Goal: Information Seeking & Learning: Compare options

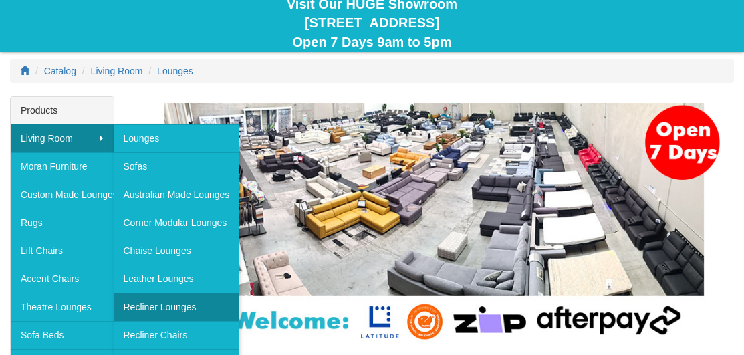
scroll to position [134, 0]
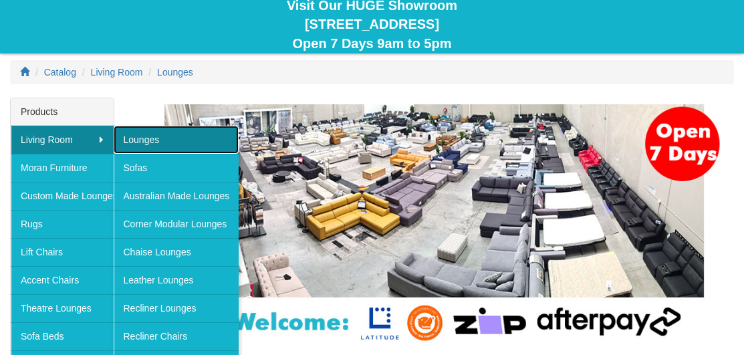
click at [136, 134] on link "Lounges" at bounding box center [177, 140] width 126 height 28
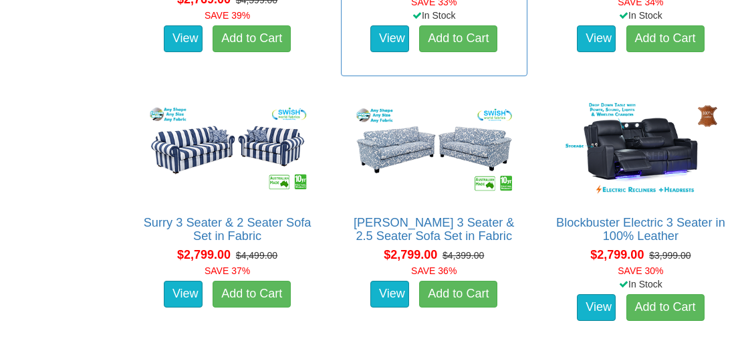
scroll to position [3943, 0]
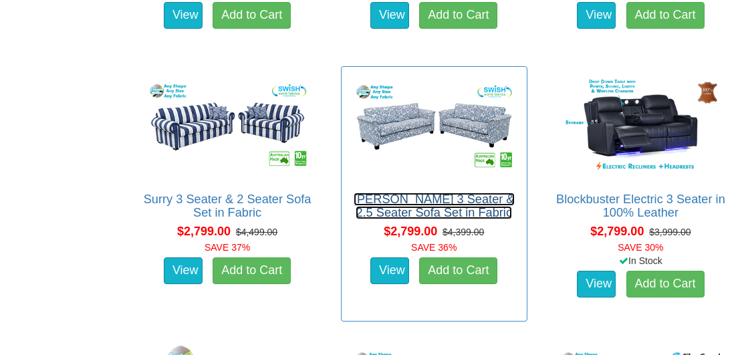
click at [440, 201] on link "Tiffany 3 Seater & 2.5 Seater Sofa Set in Fabric" at bounding box center [434, 205] width 161 height 27
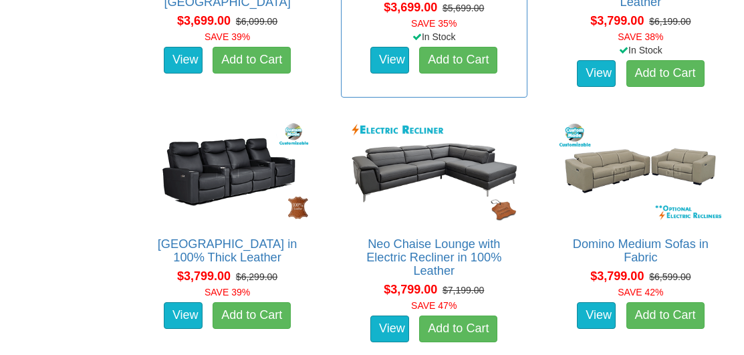
scroll to position [6877, 0]
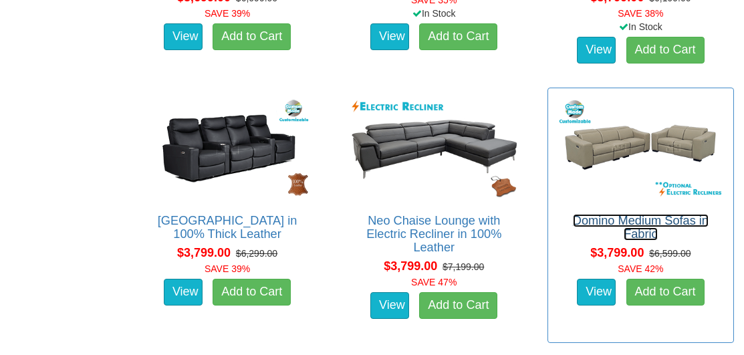
click at [649, 215] on link "Domino Medium Sofas in Fabric" at bounding box center [641, 227] width 136 height 27
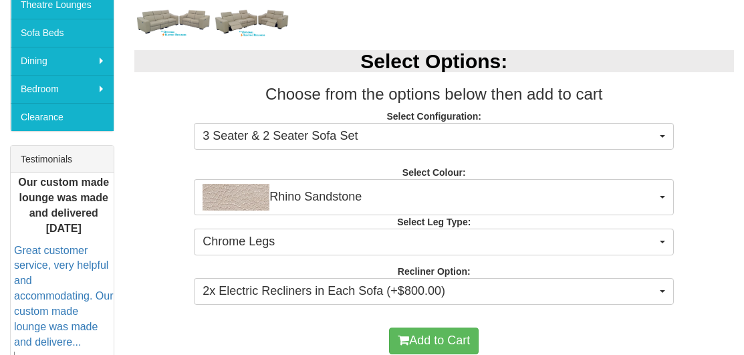
scroll to position [468, 0]
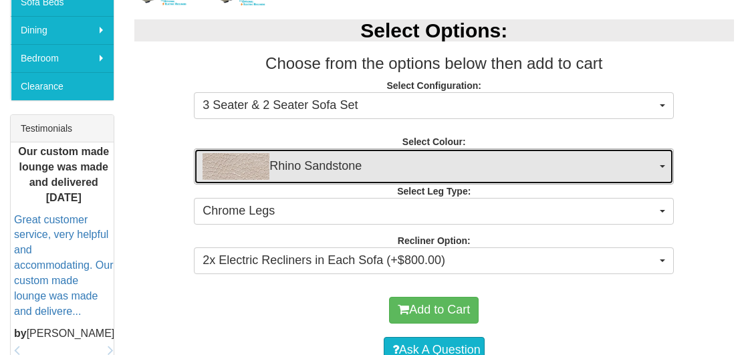
click at [656, 164] on button "Rhino Sandstone" at bounding box center [434, 166] width 480 height 36
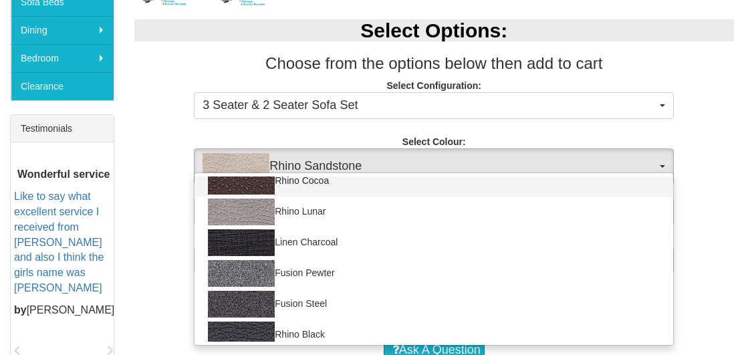
scroll to position [201, 0]
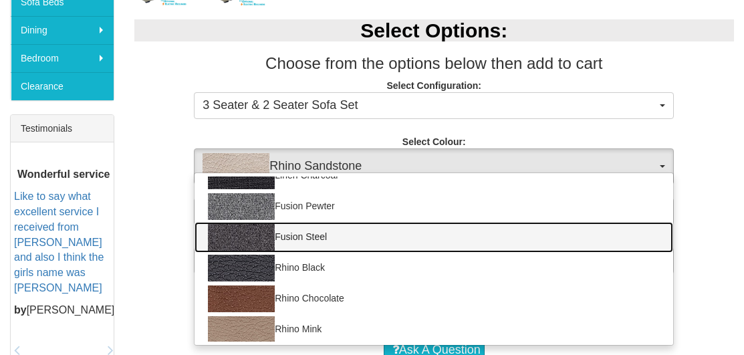
click at [300, 237] on link "Fusion Steel" at bounding box center [433, 237] width 479 height 31
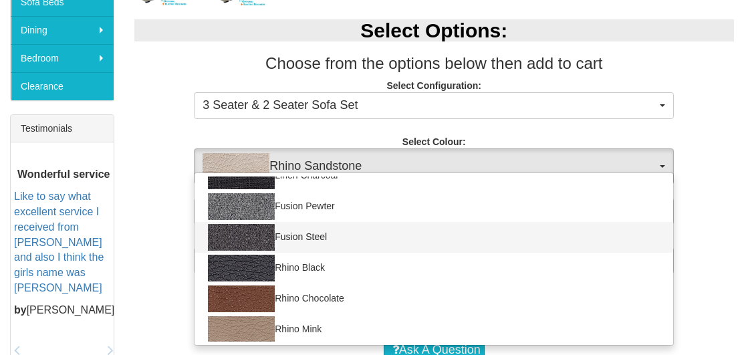
select select "1422"
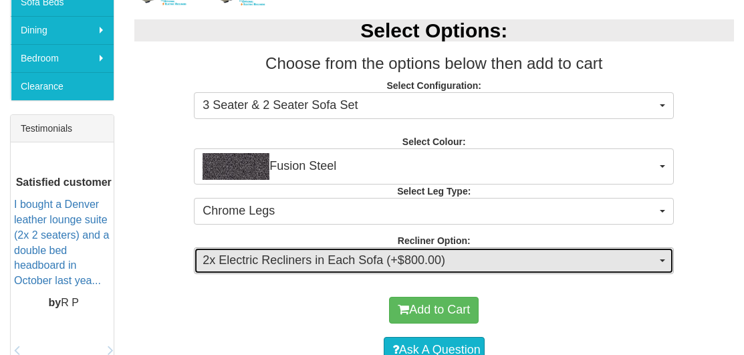
click at [559, 267] on span "2x Electric Recliners in Each Sofa (+$800.00)" at bounding box center [430, 260] width 454 height 17
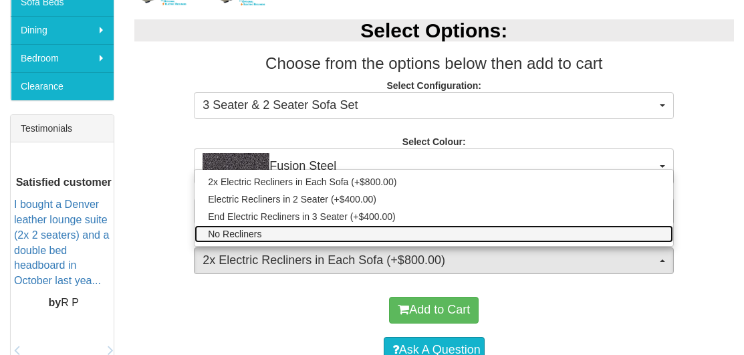
click at [497, 233] on link "No Recliners" at bounding box center [433, 233] width 479 height 17
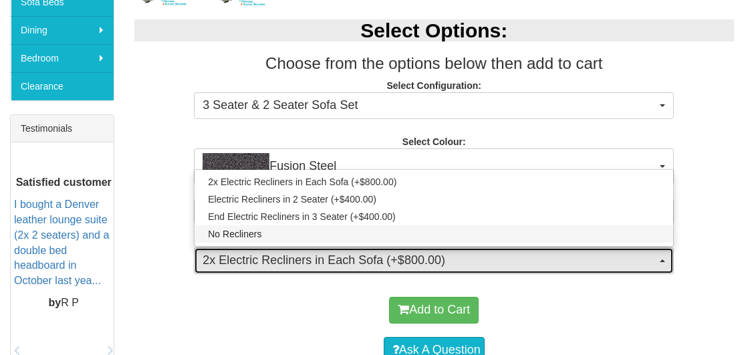
select select "1712"
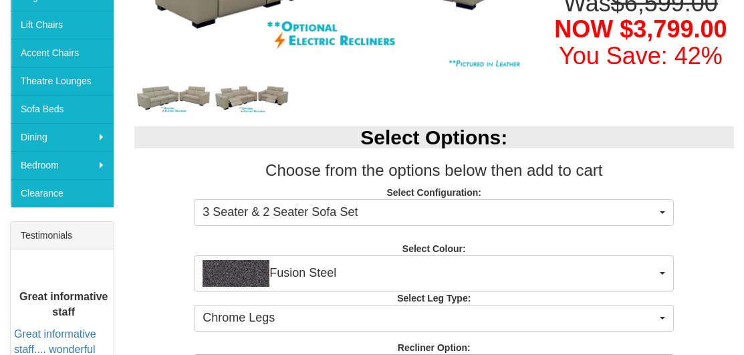
scroll to position [334, 0]
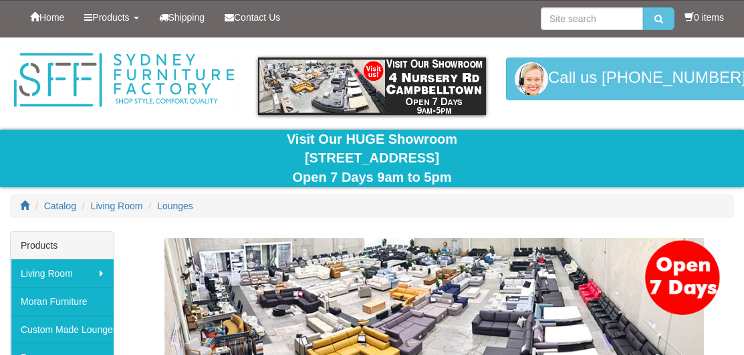
scroll to position [6877, 0]
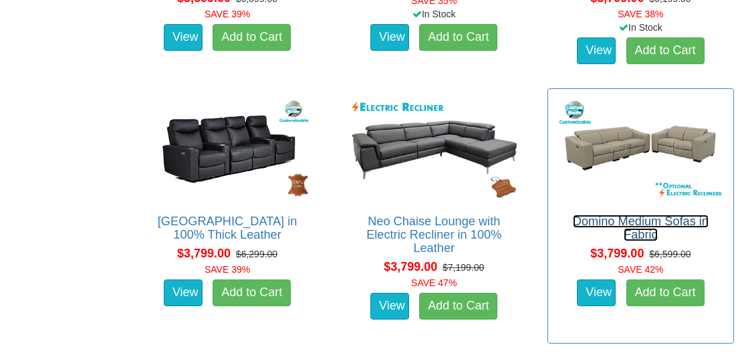
click at [659, 218] on link "Domino Medium Sofas in Fabric" at bounding box center [641, 228] width 136 height 27
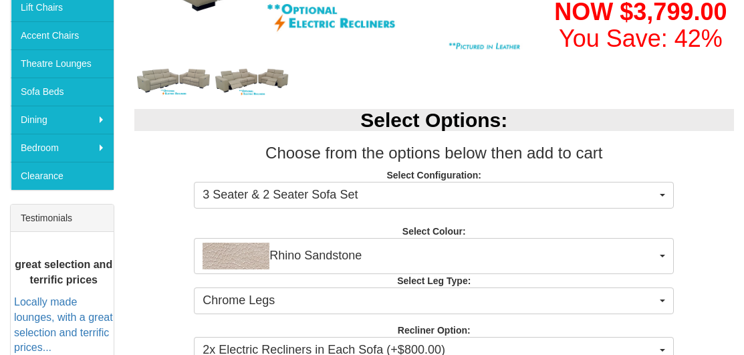
scroll to position [401, 0]
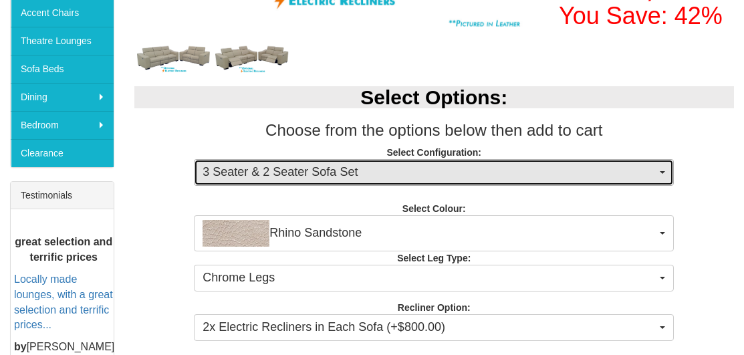
click at [594, 184] on button "3 Seater & 2 Seater Sofa Set" at bounding box center [434, 172] width 480 height 27
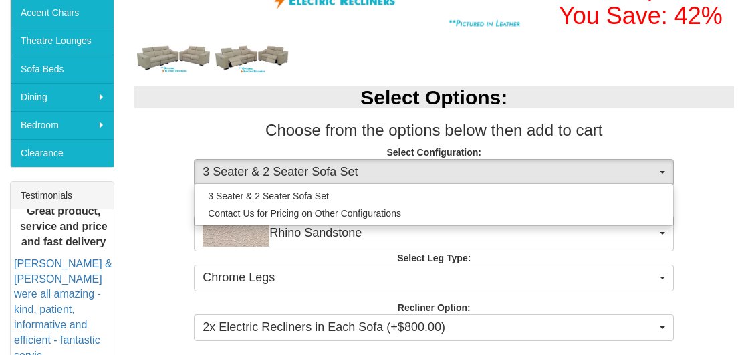
click at [701, 154] on p "Select Configuration: 3 Seater & 2 Seater Sofa Set 3 Seater & 2 Seater Sofa Set…" at bounding box center [434, 164] width 600 height 36
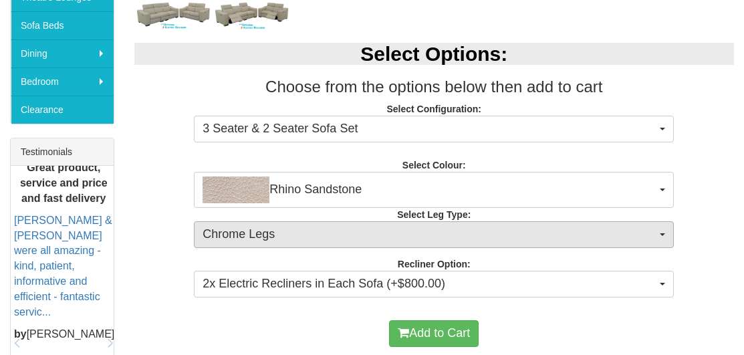
scroll to position [468, 0]
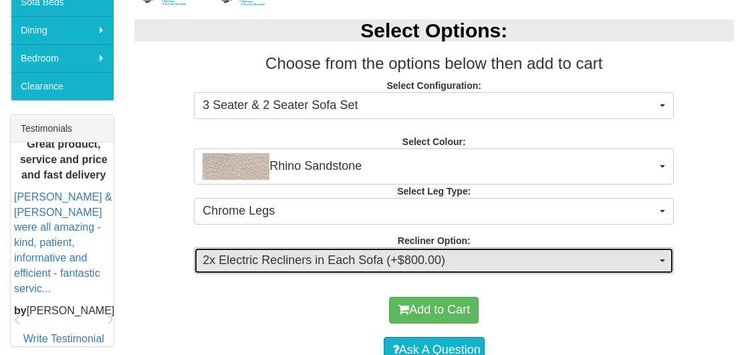
click at [333, 263] on span "2x Electric Recliners in Each Sofa (+$800.00)" at bounding box center [430, 260] width 454 height 17
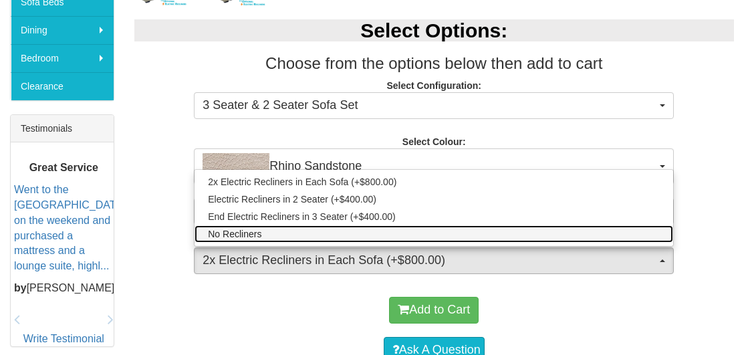
click at [295, 233] on link "No Recliners" at bounding box center [433, 233] width 479 height 17
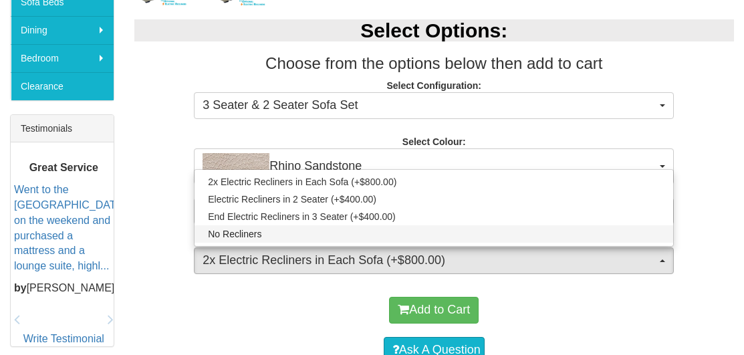
select select "1712"
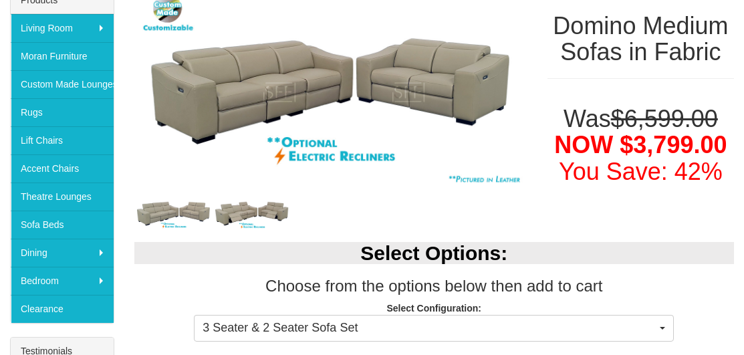
scroll to position [134, 0]
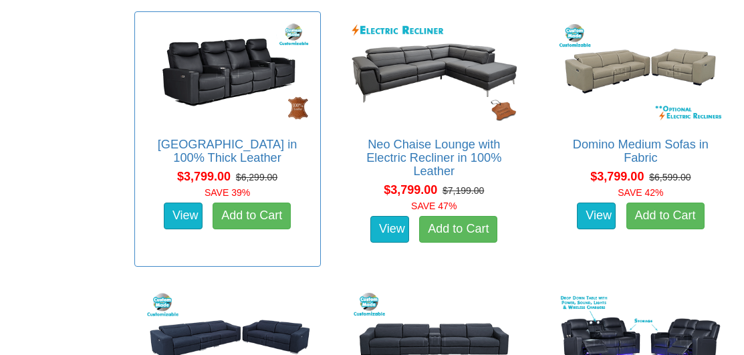
scroll to position [7210, 0]
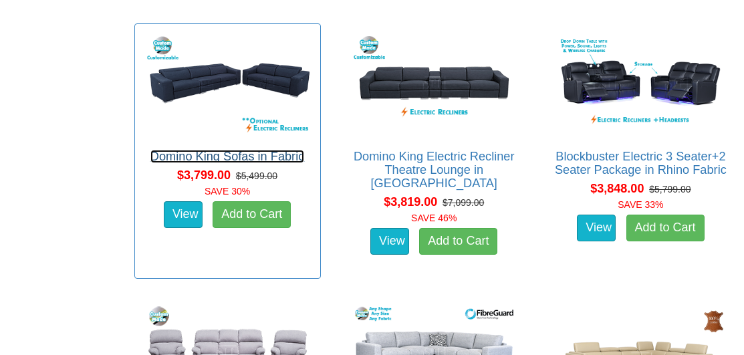
click at [180, 153] on link "Domino King Sofas in Fabric" at bounding box center [227, 156] width 154 height 13
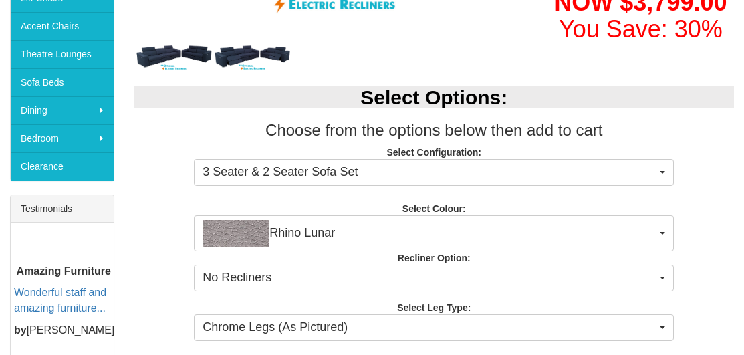
scroll to position [401, 0]
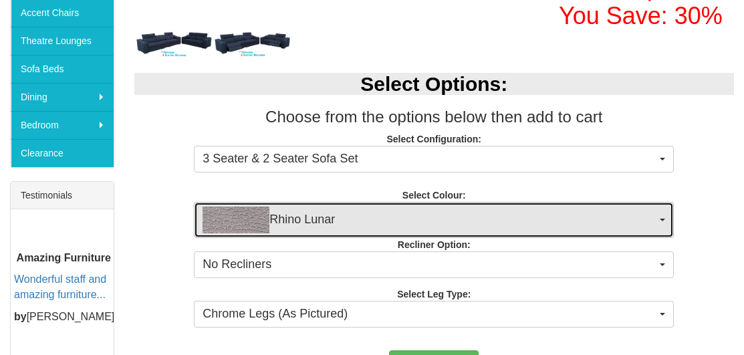
click at [285, 218] on span "Rhino Lunar" at bounding box center [430, 220] width 454 height 27
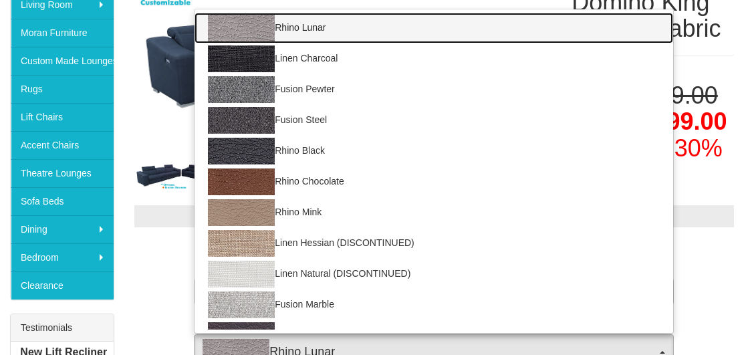
scroll to position [267, 0]
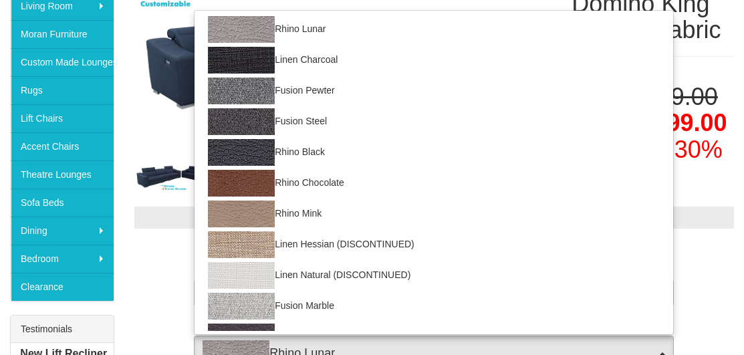
click at [156, 285] on p "Select Configuration: 3 Seater & 2 Seater Sofa Set 3 Seater & 2 Seater Sofa Set…" at bounding box center [434, 284] width 600 height 36
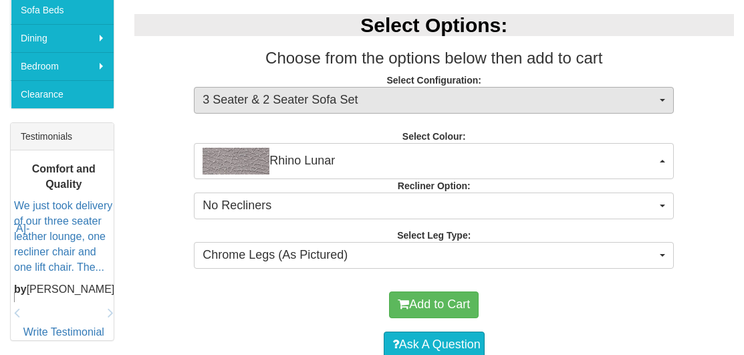
scroll to position [468, 0]
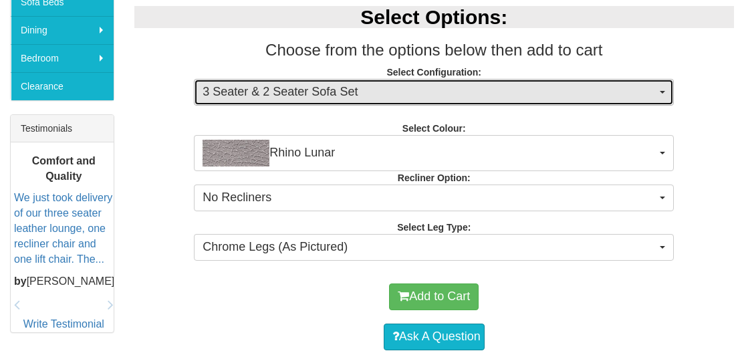
click at [667, 89] on button "3 Seater & 2 Seater Sofa Set" at bounding box center [434, 92] width 480 height 27
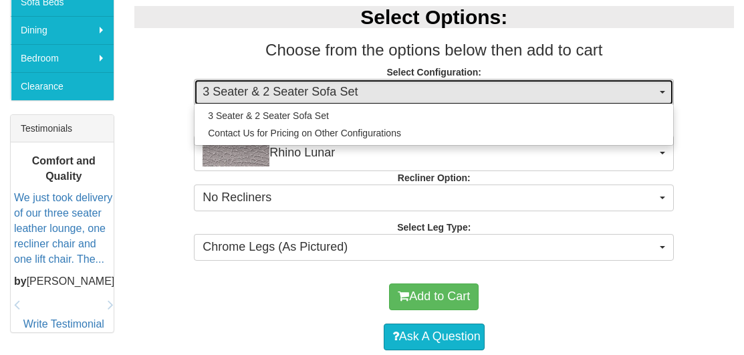
click at [667, 89] on button "3 Seater & 2 Seater Sofa Set" at bounding box center [434, 92] width 480 height 27
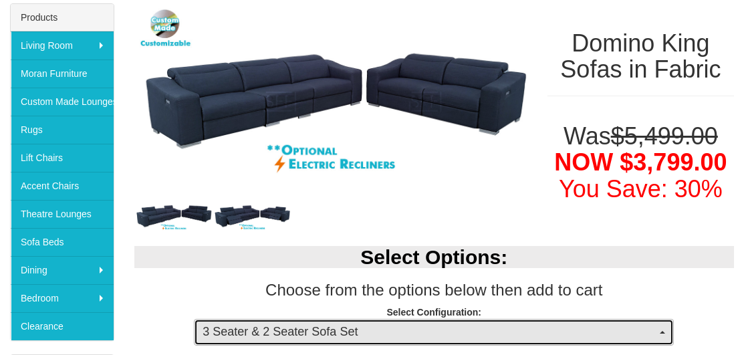
scroll to position [201, 0]
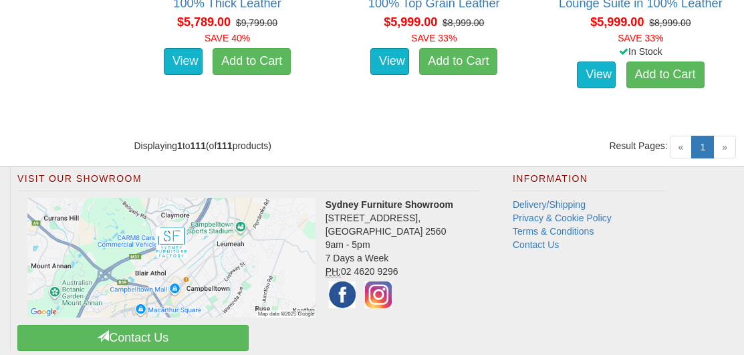
scroll to position [10638, 0]
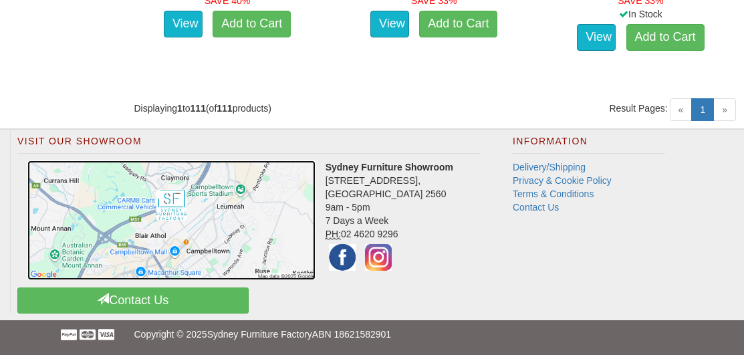
click at [174, 199] on img at bounding box center [171, 220] width 288 height 120
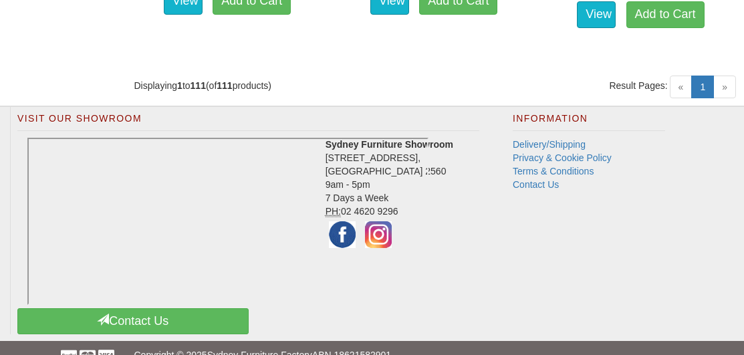
scroll to position [10682, 0]
